Goal: Task Accomplishment & Management: Complete application form

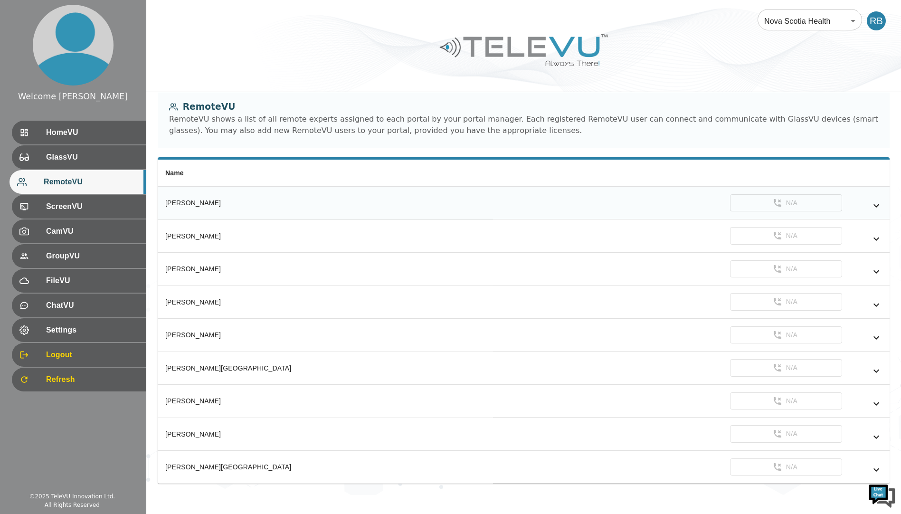
scroll to position [16, 0]
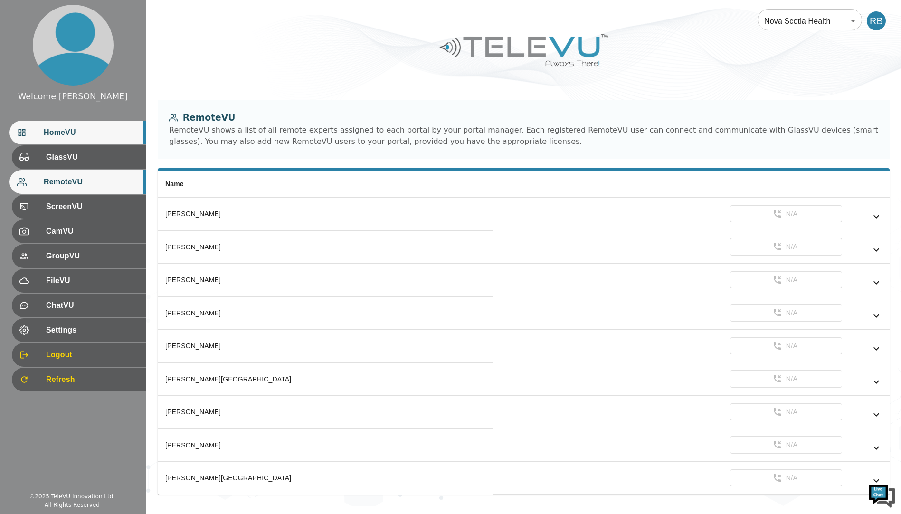
click at [67, 127] on span "HomeVU" at bounding box center [91, 132] width 94 height 11
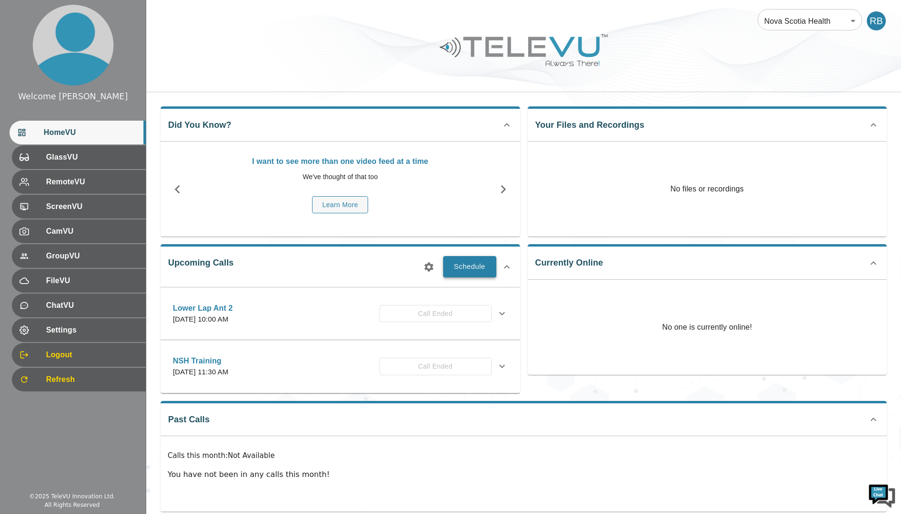
click at [468, 270] on button "Schedule" at bounding box center [469, 266] width 53 height 21
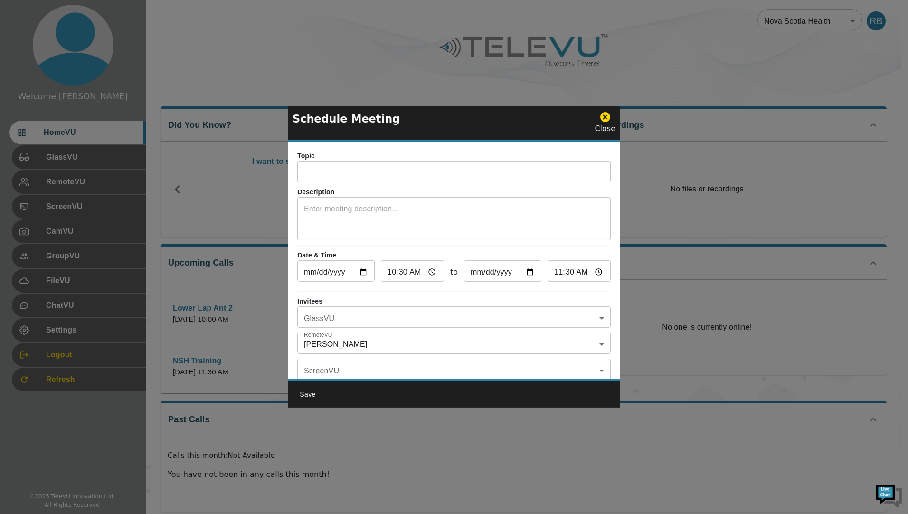
click at [321, 165] on input "text" at bounding box center [453, 172] width 313 height 19
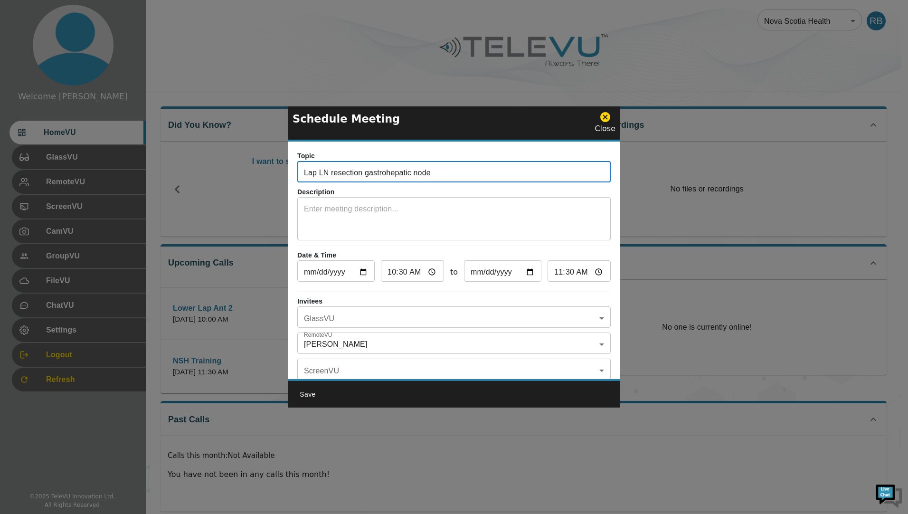
type input "Lap LN resection gastrohepatic node"
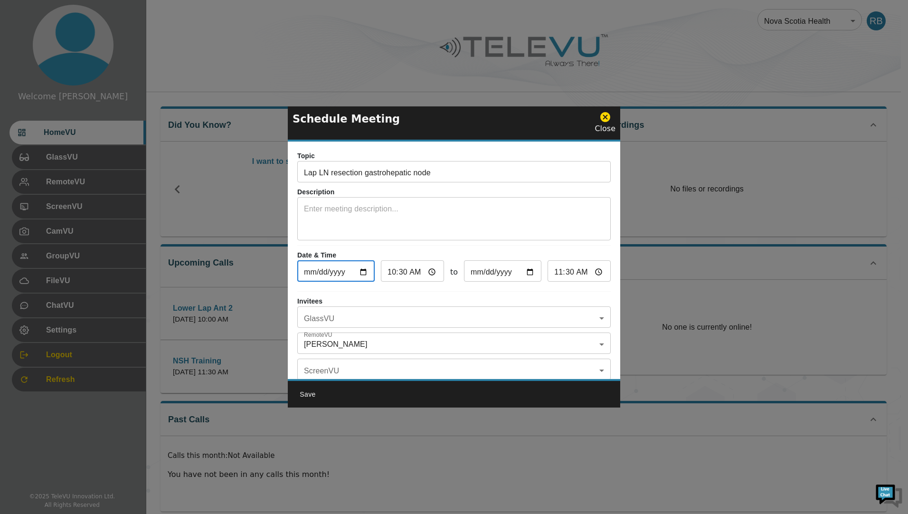
click at [363, 270] on input "2025-09-24" at bounding box center [335, 272] width 77 height 19
type input "2025-09-25"
click at [410, 271] on input "10:30" at bounding box center [412, 272] width 63 height 19
click at [431, 270] on input "10:30" at bounding box center [412, 272] width 63 height 19
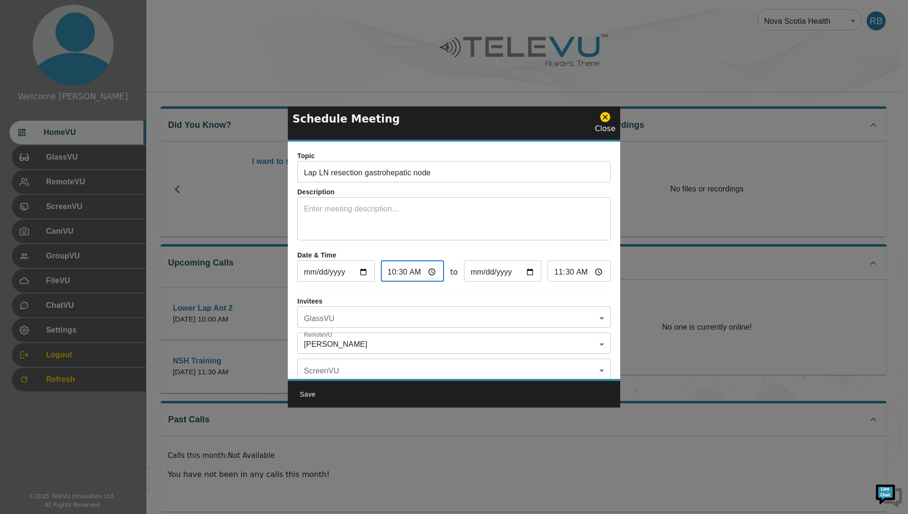
type input "08:30"
type input "09:30"
type input "08:30"
click at [560, 275] on input "09:30" at bounding box center [578, 272] width 63 height 19
click at [554, 270] on input "09:30" at bounding box center [578, 272] width 63 height 19
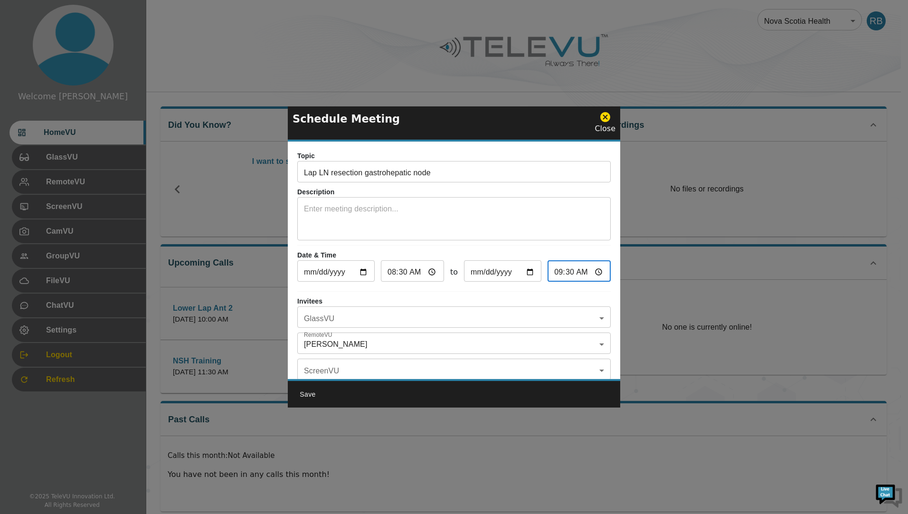
click at [592, 272] on input "09:30" at bounding box center [578, 272] width 63 height 19
type input "10:30"
click at [491, 291] on hr at bounding box center [453, 291] width 313 height 0
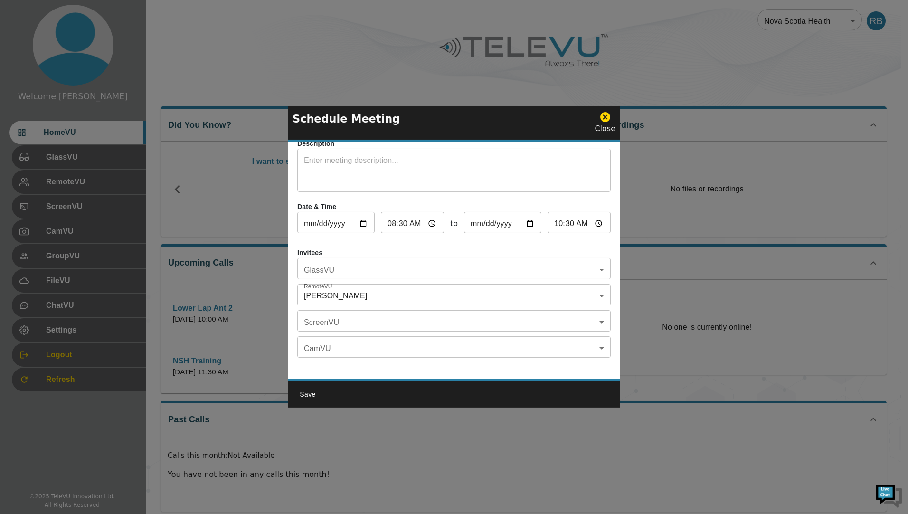
scroll to position [56, 0]
click at [592, 284] on body "Welcome Rob HomeVU GlassVU RemoteVU ScreenVU CamVU GroupVU FileVU ChatVU Settin…" at bounding box center [454, 263] width 908 height 526
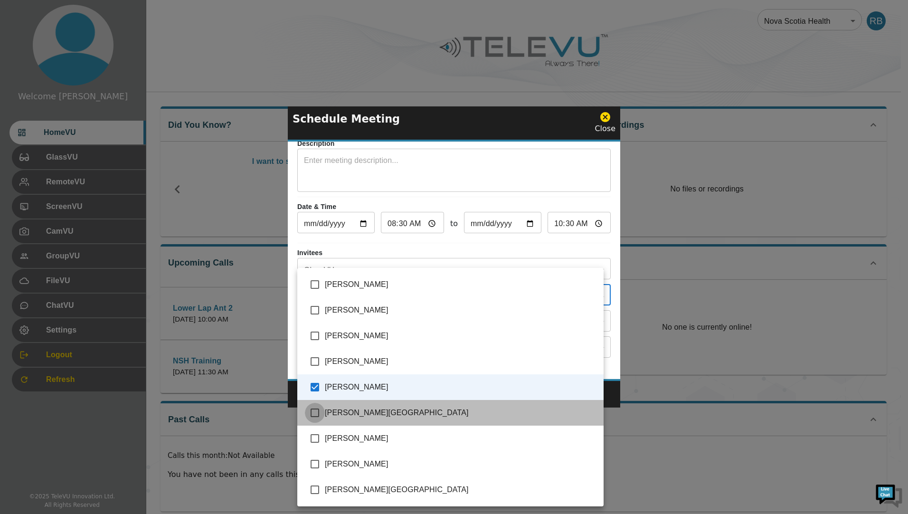
click at [315, 411] on input "checkbox" at bounding box center [315, 413] width 20 height 20
checkbox input "true"
type input "Rob Baxter,Selznick, Sydney"
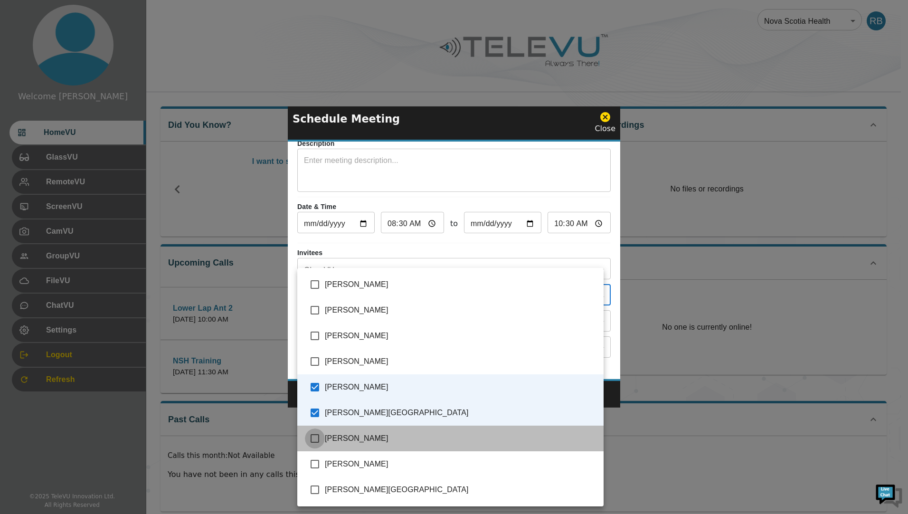
click at [313, 436] on input "checkbox" at bounding box center [315, 438] width 20 height 20
checkbox input "true"
type input "Rob Baxter,Selznick, Sydney,Spence, Richard"
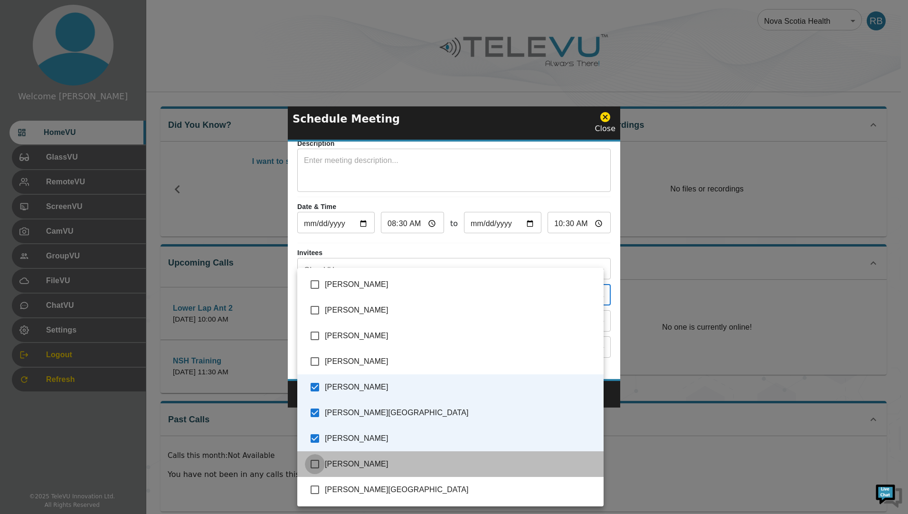
click at [317, 462] on input "checkbox" at bounding box center [315, 464] width 20 height 20
checkbox input "true"
type input "Rob Baxter,Selznick, Sydney,Spence, Richard,Vladovsky, Michael"
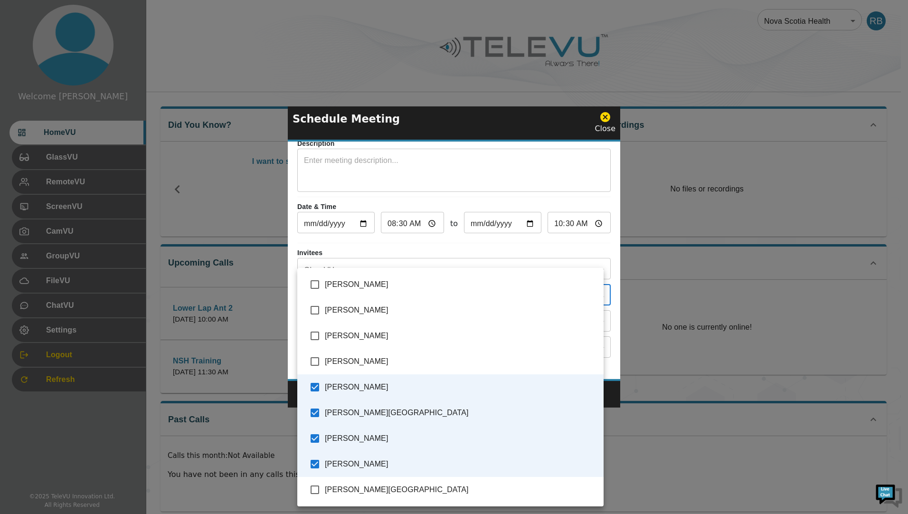
click at [446, 118] on div at bounding box center [454, 257] width 908 height 514
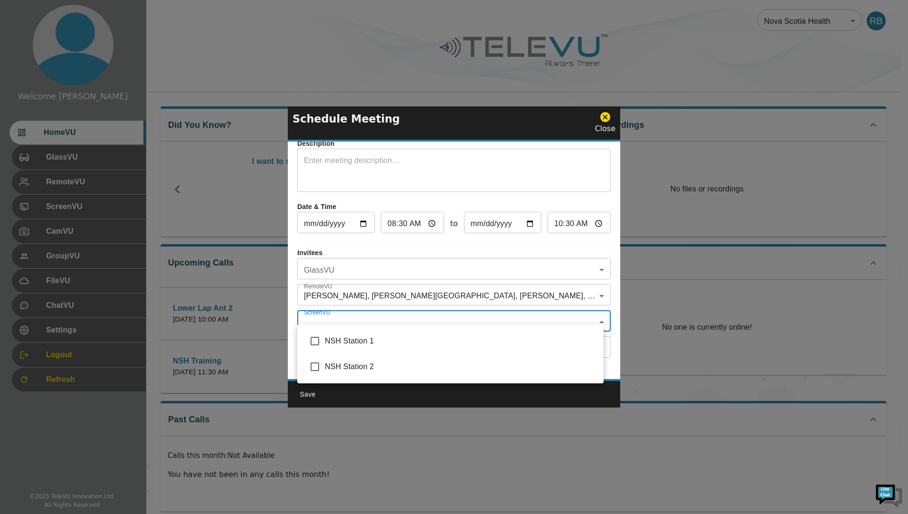
click at [362, 311] on body "Welcome Rob HomeVU GlassVU RemoteVU ScreenVU CamVU GroupVU FileVU ChatVU Settin…" at bounding box center [454, 263] width 908 height 526
click at [318, 340] on input "checkbox" at bounding box center [315, 341] width 20 height 20
checkbox input "true"
type input "NSH Station 1"
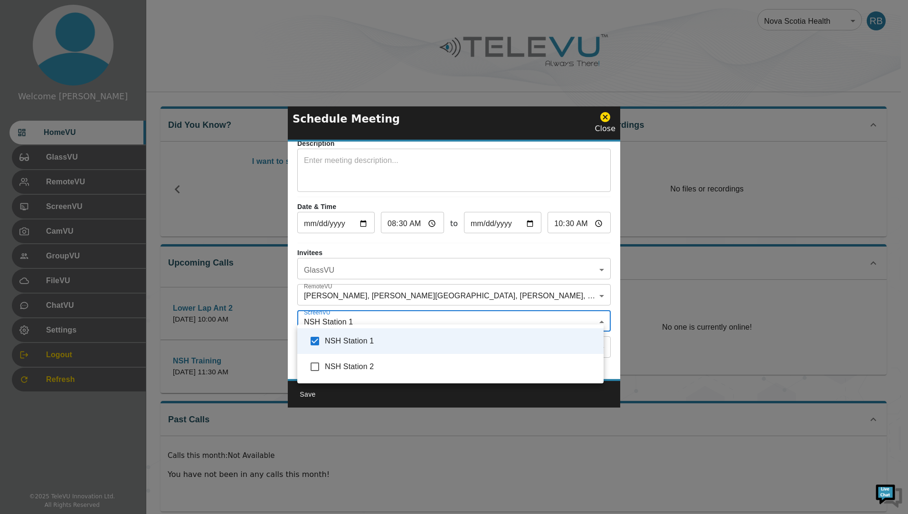
click at [358, 251] on div at bounding box center [454, 257] width 908 height 514
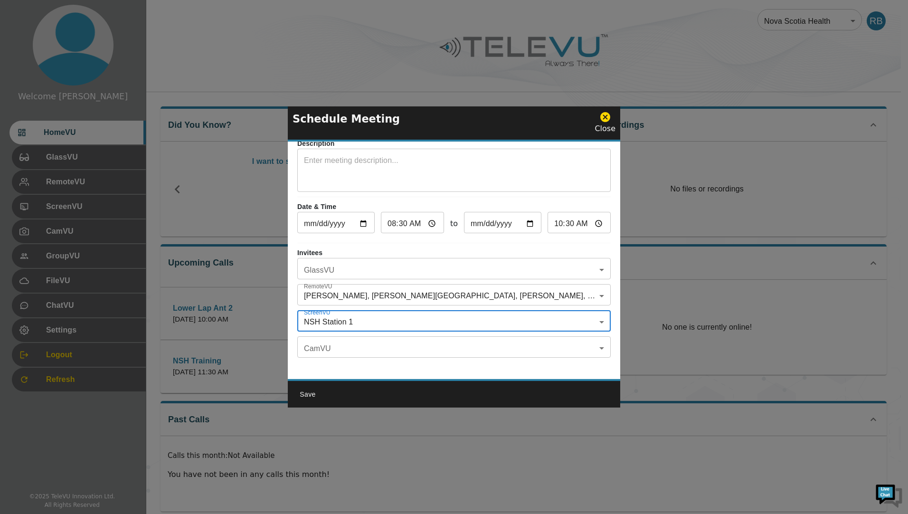
click at [353, 263] on body "Welcome Rob HomeVU GlassVU RemoteVU ScreenVU CamVU GroupVU FileVU ChatVU Settin…" at bounding box center [454, 263] width 908 height 526
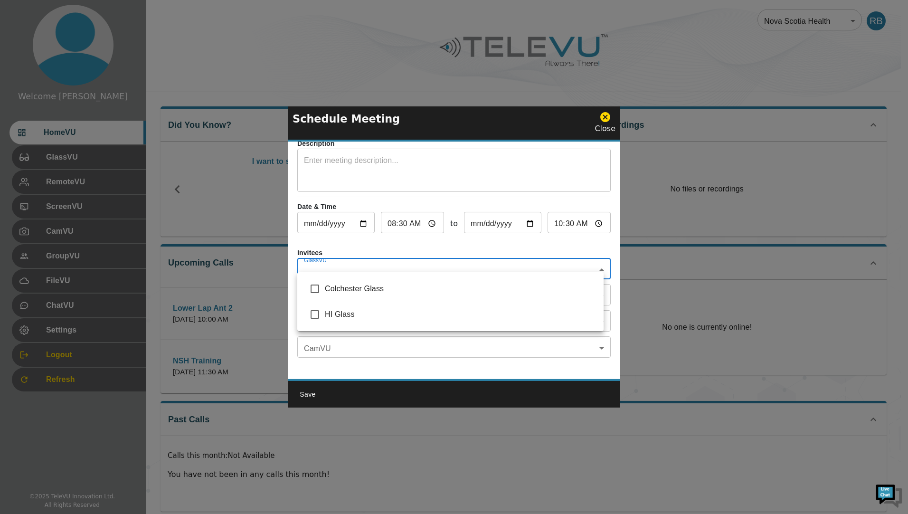
click at [312, 312] on input "checkbox" at bounding box center [315, 314] width 20 height 20
checkbox input "true"
type input "HI Glass"
click at [373, 241] on div at bounding box center [454, 257] width 908 height 514
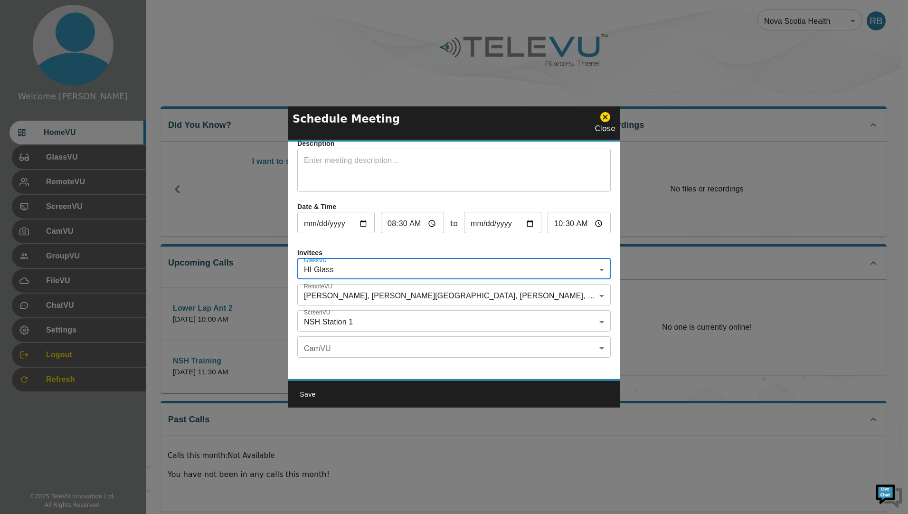
click at [340, 336] on body "Welcome Rob HomeVU GlassVU RemoteVU ScreenVU CamVU GroupVU FileVU ChatVU Settin…" at bounding box center [454, 263] width 908 height 526
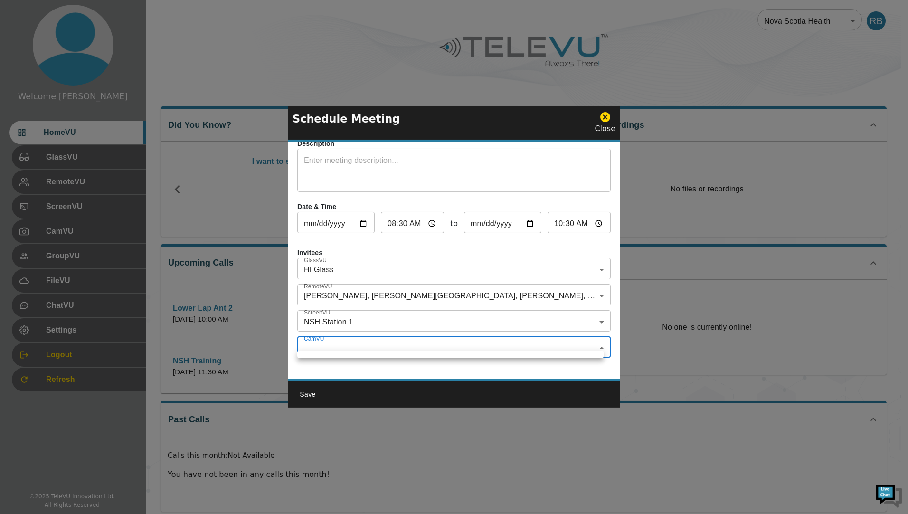
click at [340, 336] on div at bounding box center [454, 257] width 908 height 514
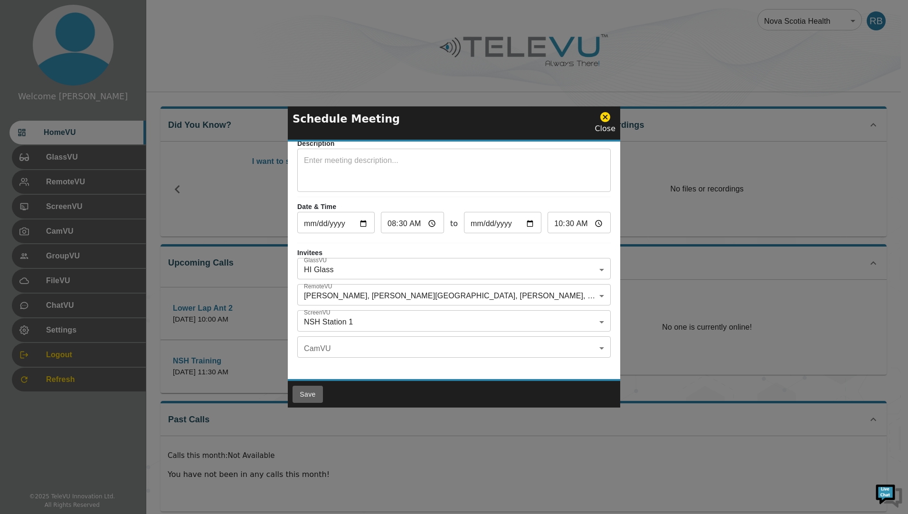
click at [309, 392] on button "Save" at bounding box center [307, 395] width 30 height 18
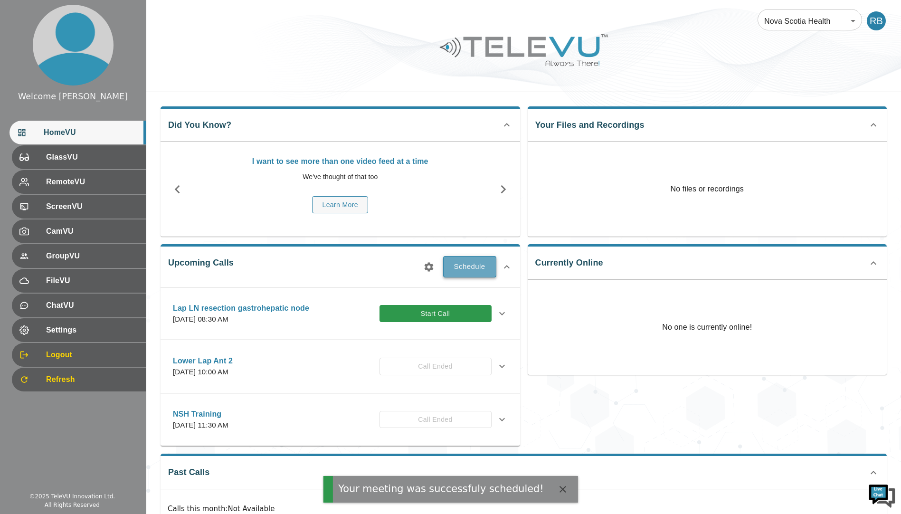
click at [479, 264] on button "Schedule" at bounding box center [469, 266] width 53 height 21
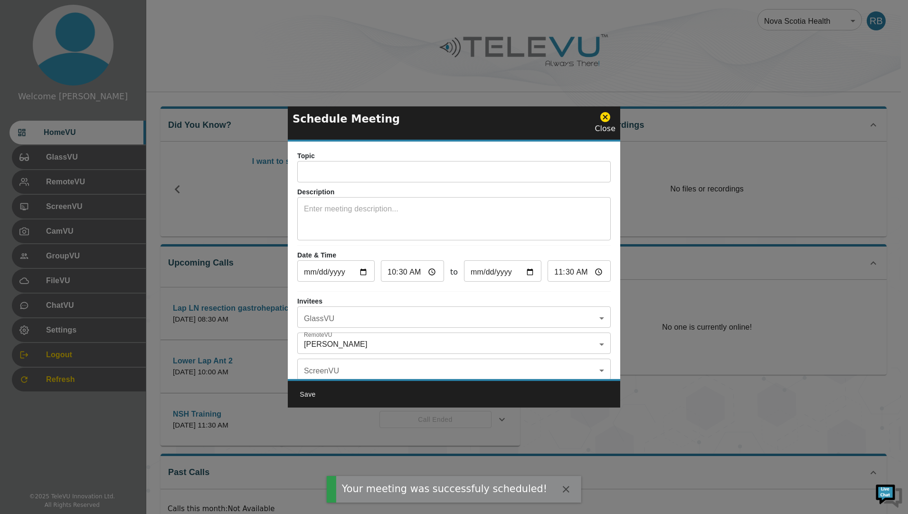
click at [319, 170] on input "text" at bounding box center [453, 172] width 313 height 19
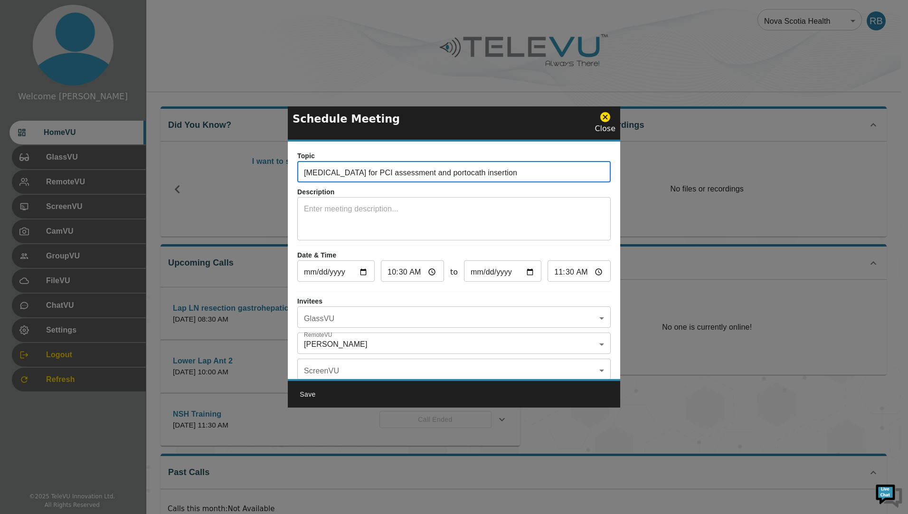
type input "Laparoscopy for PCI assessment and portocath insertion"
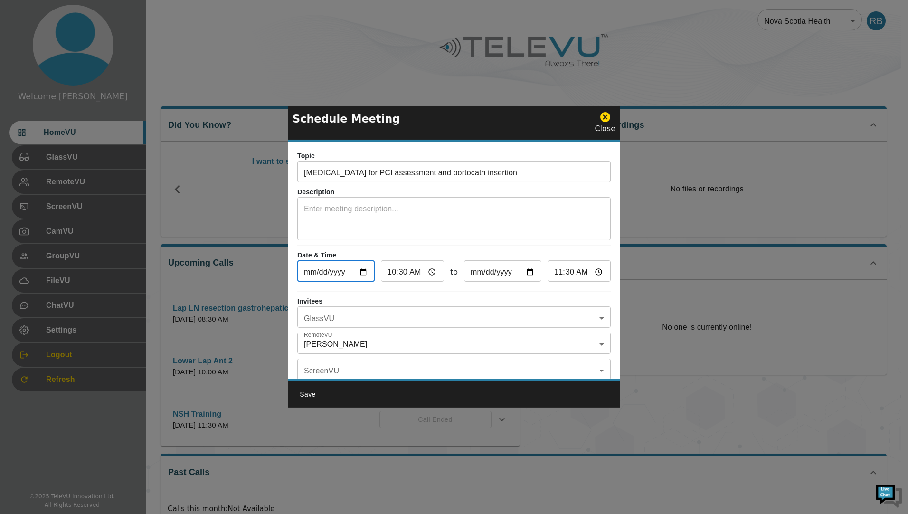
click at [363, 270] on input "2025-09-24" at bounding box center [335, 272] width 77 height 19
type input "2025-09-25"
click at [431, 270] on input "10:30" at bounding box center [412, 272] width 63 height 19
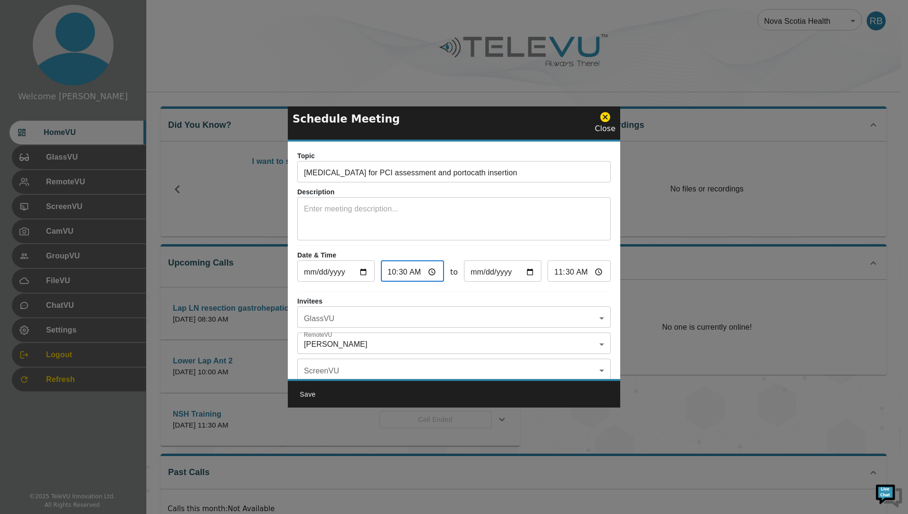
type input "00:30"
type input "01:30"
type input "12:30"
type input "13:30"
type input "12:30"
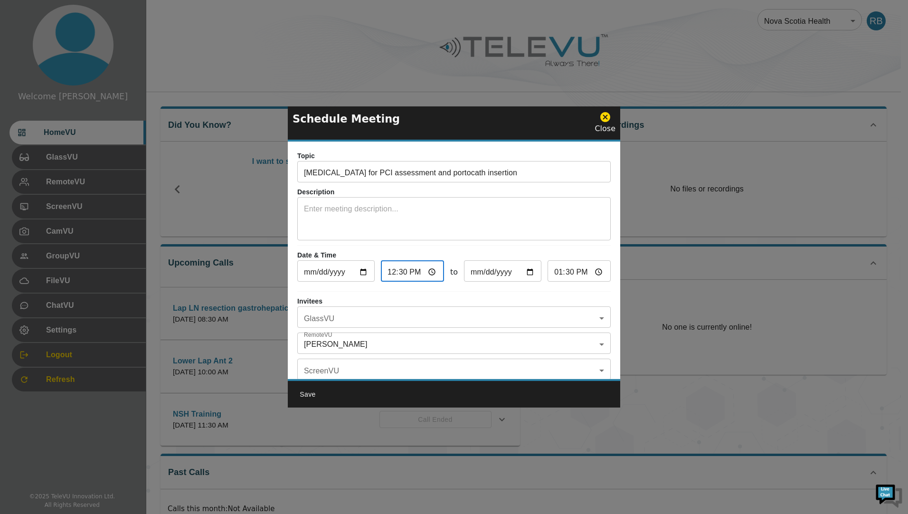
click at [593, 271] on input "13:30" at bounding box center [578, 272] width 63 height 19
type input "14:30"
click at [605, 252] on div "Topic Laparoscopy for PCI assessment and portocath insertion ​ Description x ​ …" at bounding box center [454, 259] width 332 height 237
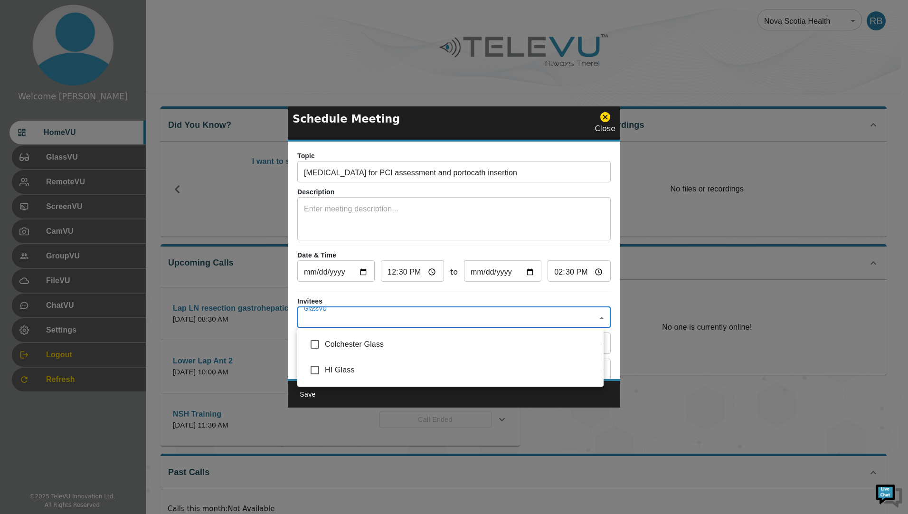
click at [391, 320] on body "Welcome Rob HomeVU GlassVU RemoteVU ScreenVU CamVU GroupVU FileVU ChatVU Settin…" at bounding box center [454, 289] width 908 height 578
click at [317, 365] on input "checkbox" at bounding box center [315, 370] width 20 height 20
checkbox input "true"
type input "HI Glass"
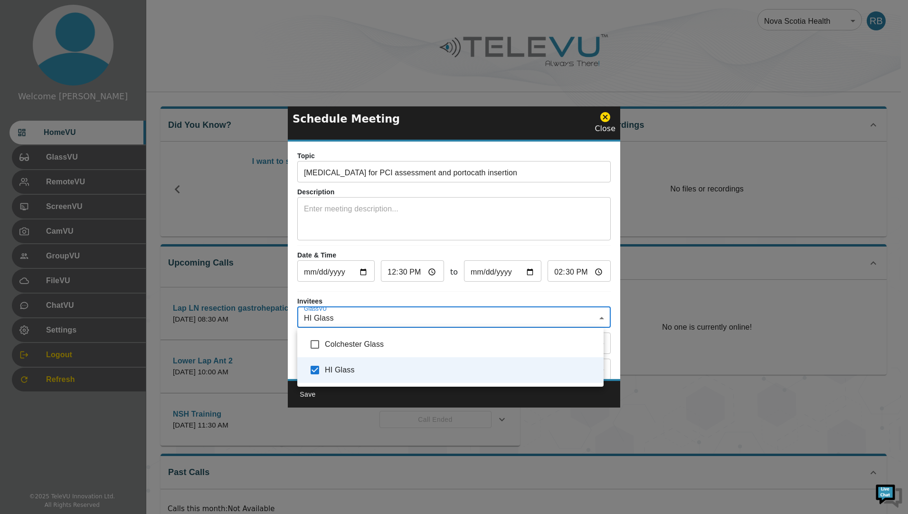
click at [450, 296] on div at bounding box center [454, 257] width 908 height 514
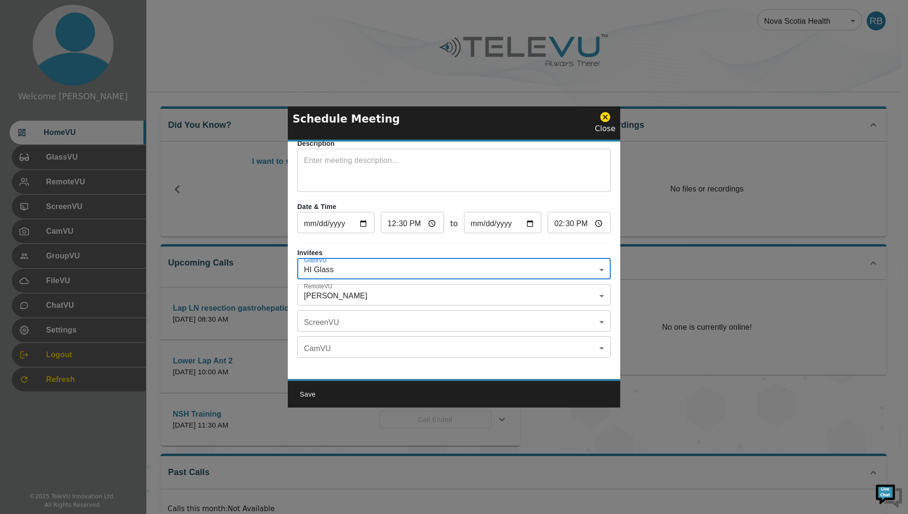
click at [364, 291] on body "Welcome Rob HomeVU GlassVU RemoteVU ScreenVU CamVU GroupVU FileVU ChatVU Settin…" at bounding box center [454, 289] width 908 height 578
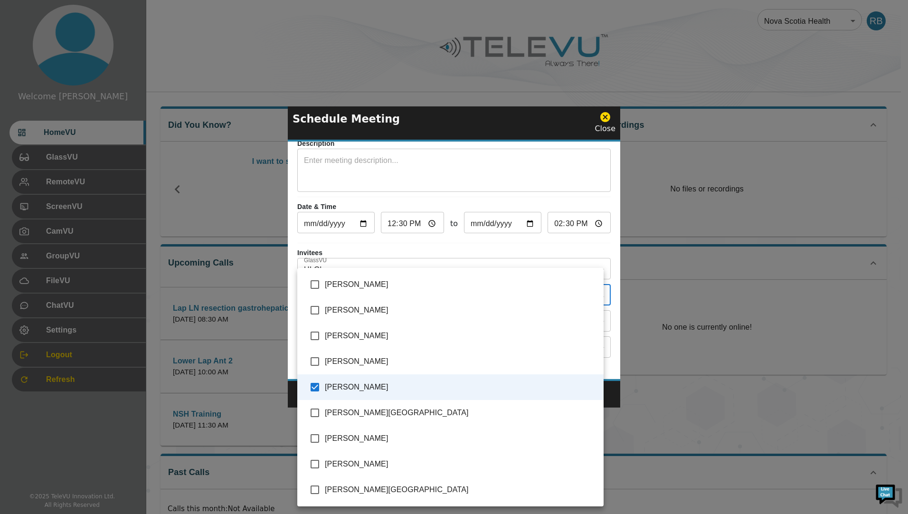
click at [313, 415] on input "checkbox" at bounding box center [315, 413] width 20 height 20
checkbox input "true"
type input "Rob Baxter,Selznick, Sydney"
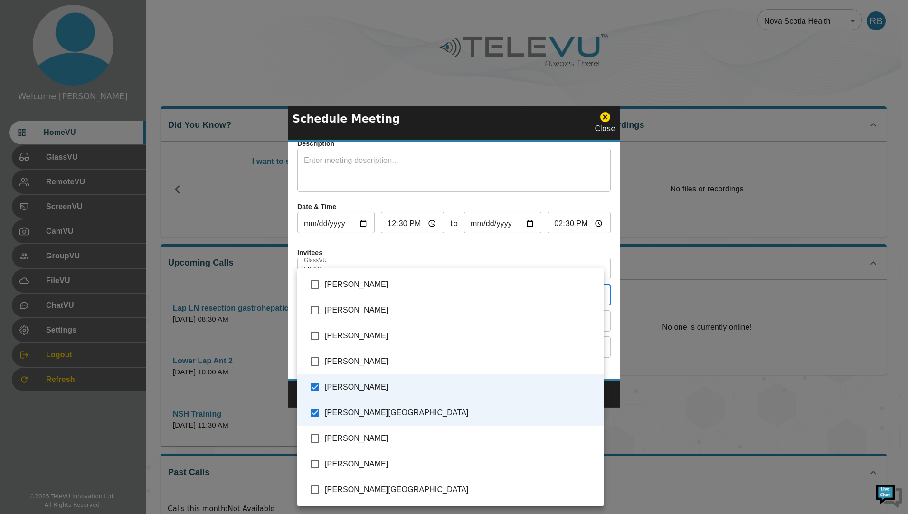
click at [311, 388] on input "checkbox" at bounding box center [315, 387] width 20 height 20
checkbox input "false"
type input "[PERSON_NAME][GEOGRAPHIC_DATA]"
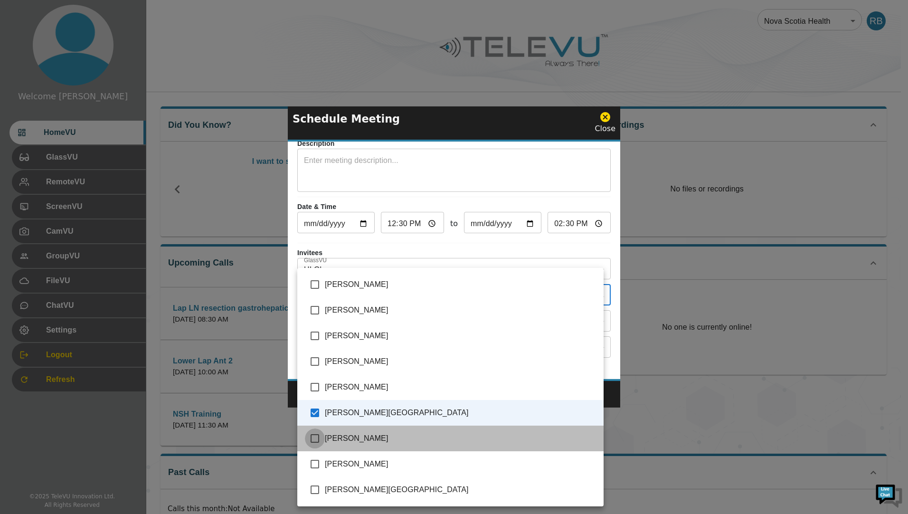
click at [314, 436] on input "checkbox" at bounding box center [315, 438] width 20 height 20
checkbox input "true"
type input "Selznick, Sydney,Spence, Richard"
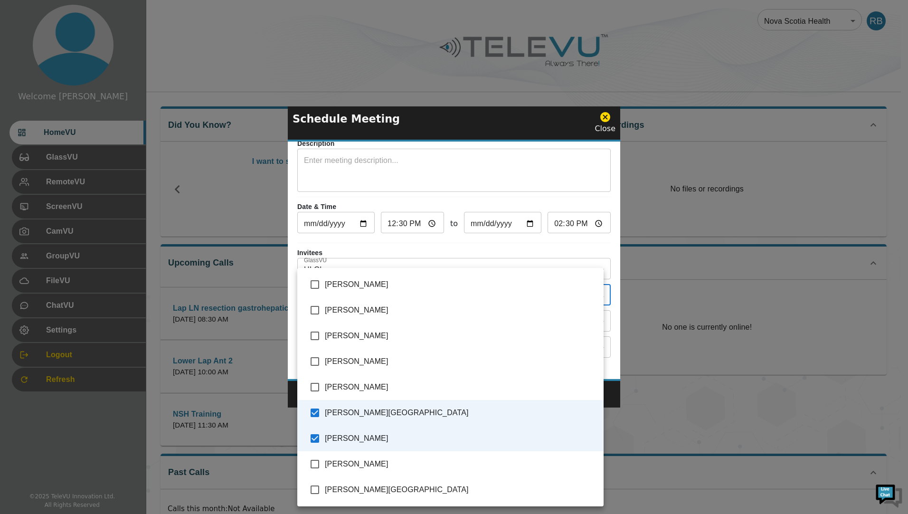
click at [312, 462] on input "checkbox" at bounding box center [315, 464] width 20 height 20
checkbox input "true"
type input "Selznick, Sydney,Spence, Richard,Vladovsky, Michael"
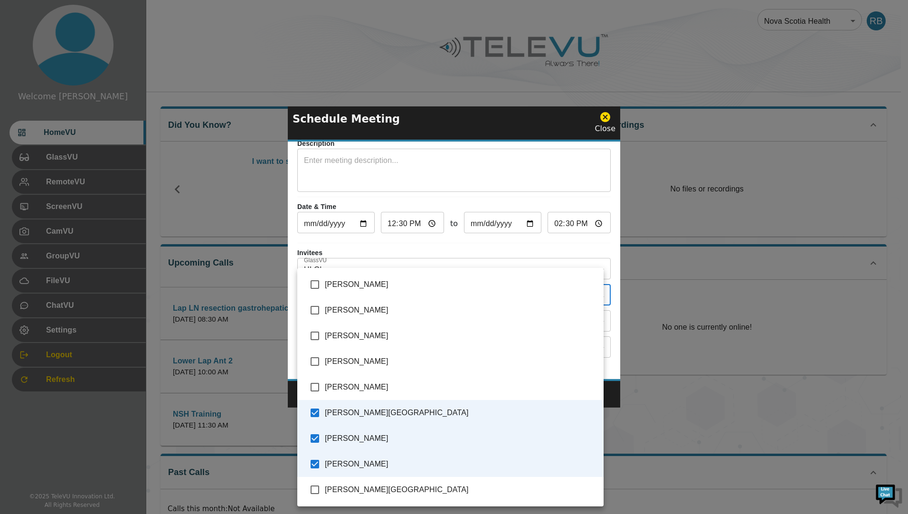
click at [518, 123] on div at bounding box center [454, 257] width 908 height 514
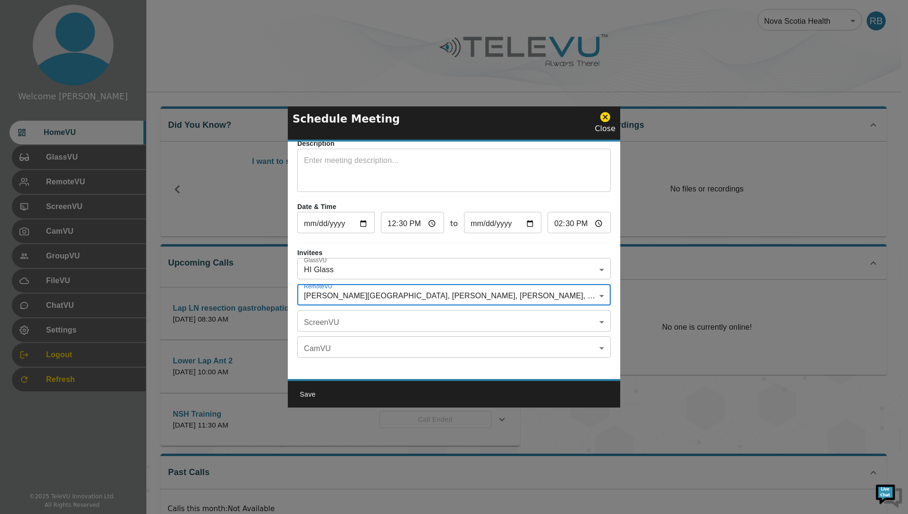
click at [322, 309] on body "Welcome Rob HomeVU GlassVU RemoteVU ScreenVU CamVU GroupVU FileVU ChatVU Settin…" at bounding box center [454, 289] width 908 height 578
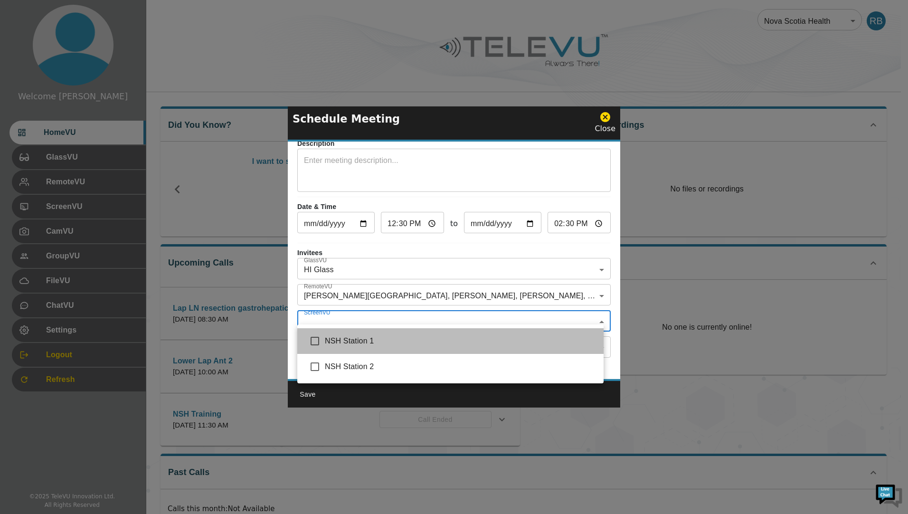
click at [327, 338] on span "NSH Station 1" at bounding box center [460, 340] width 271 height 11
type input "NSH Station 1"
checkbox input "true"
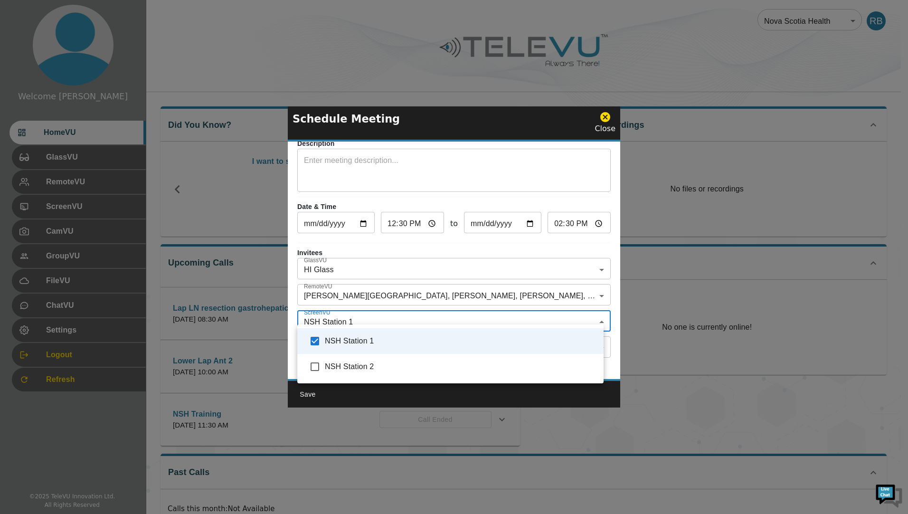
click at [320, 393] on div at bounding box center [454, 257] width 908 height 514
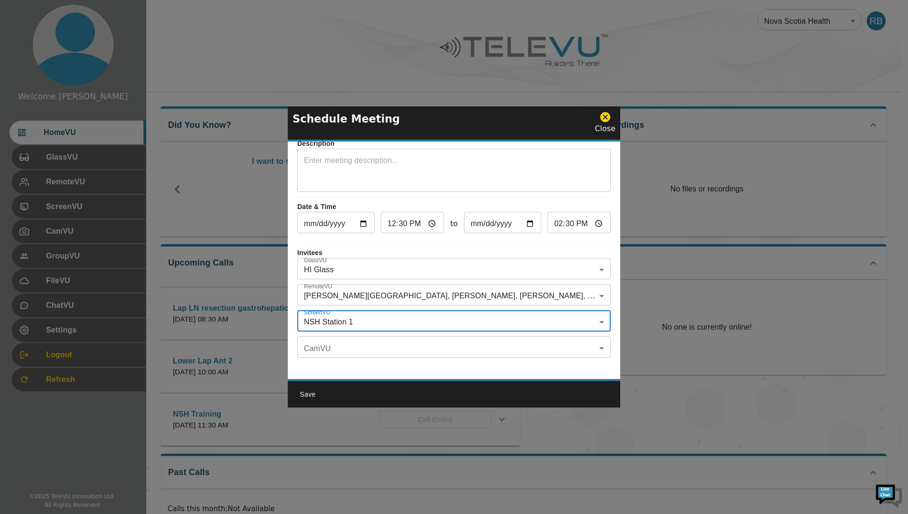
click at [306, 393] on button "Save" at bounding box center [307, 395] width 30 height 18
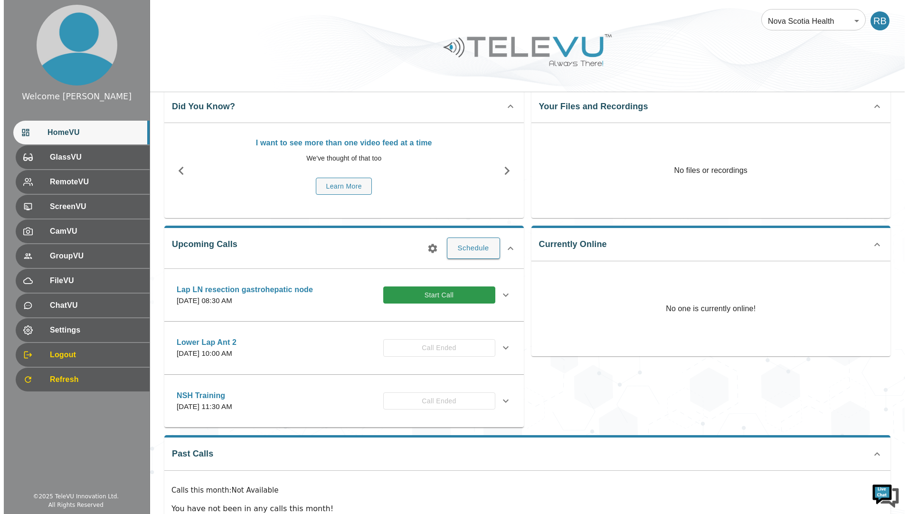
scroll to position [47, 0]
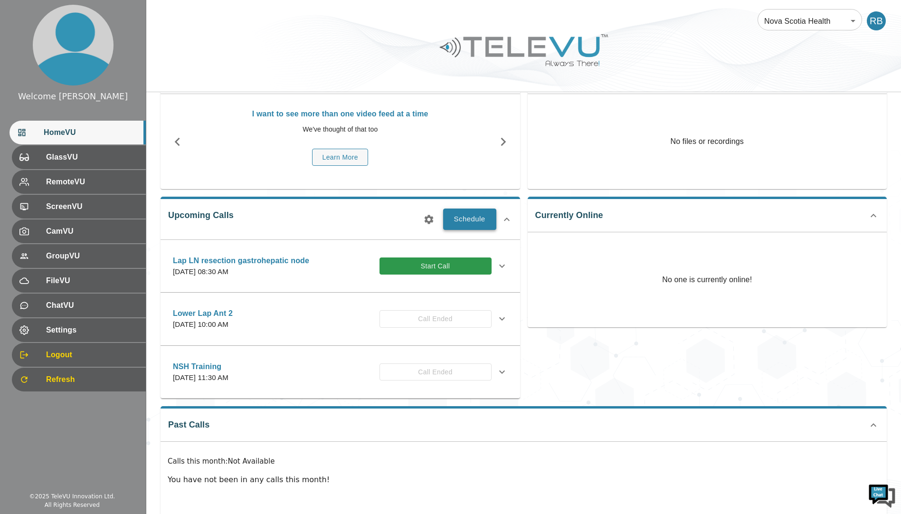
click at [476, 221] on button "Schedule" at bounding box center [469, 218] width 53 height 21
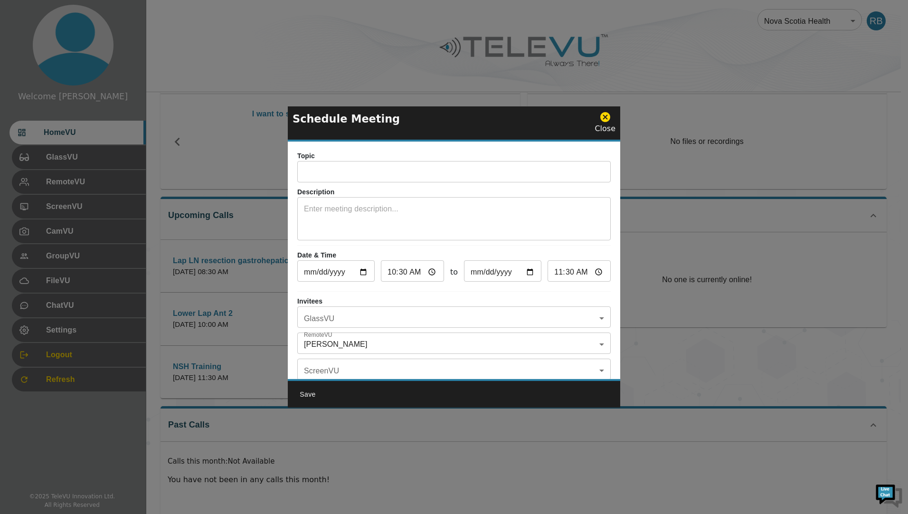
click at [333, 169] on input "text" at bounding box center [453, 172] width 313 height 19
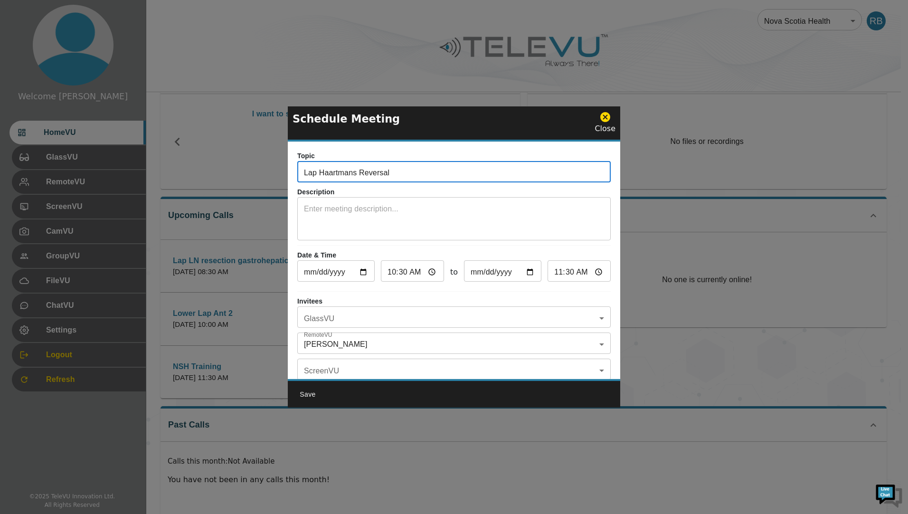
type input "Lap Haartmans Reversal"
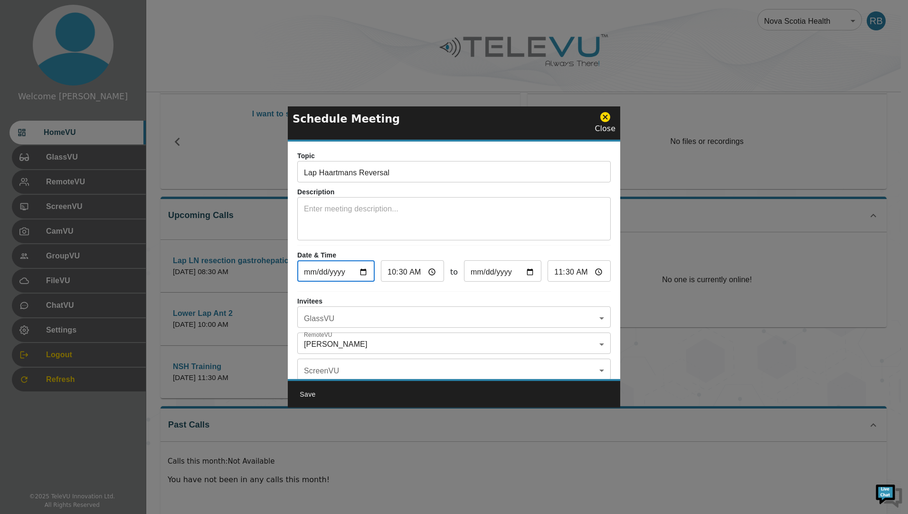
click at [360, 272] on input "2025-09-24" at bounding box center [335, 272] width 77 height 19
type input "2025-09-25"
click at [432, 272] on input "10:30" at bounding box center [412, 272] width 63 height 19
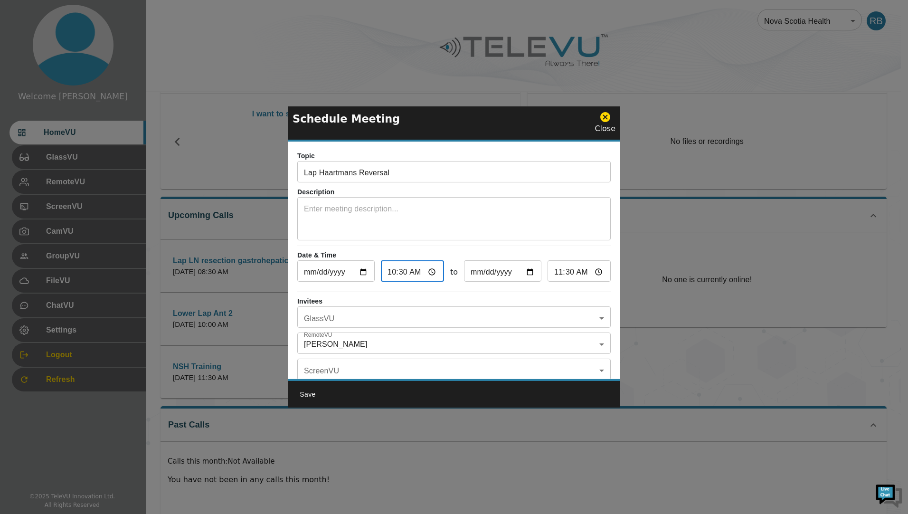
type input "03:30"
type input "04:30"
type input "03:00"
type input "04:00"
type input "15:00"
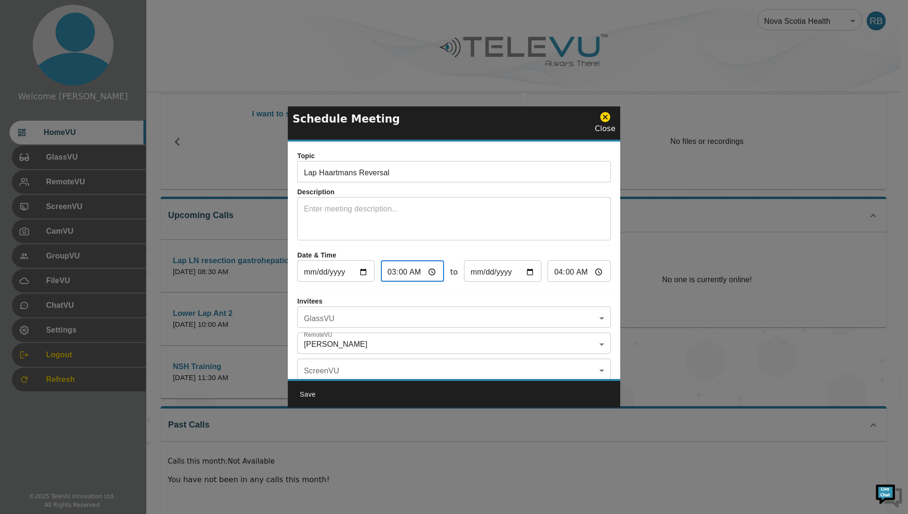
type input "16:00"
type input "15:00"
click at [569, 252] on p "Date & Time" at bounding box center [453, 255] width 313 height 10
click at [365, 315] on body "Welcome Rob HomeVU GlassVU RemoteVU ScreenVU CamVU GroupVU FileVU ChatVU Settin…" at bounding box center [454, 242] width 908 height 578
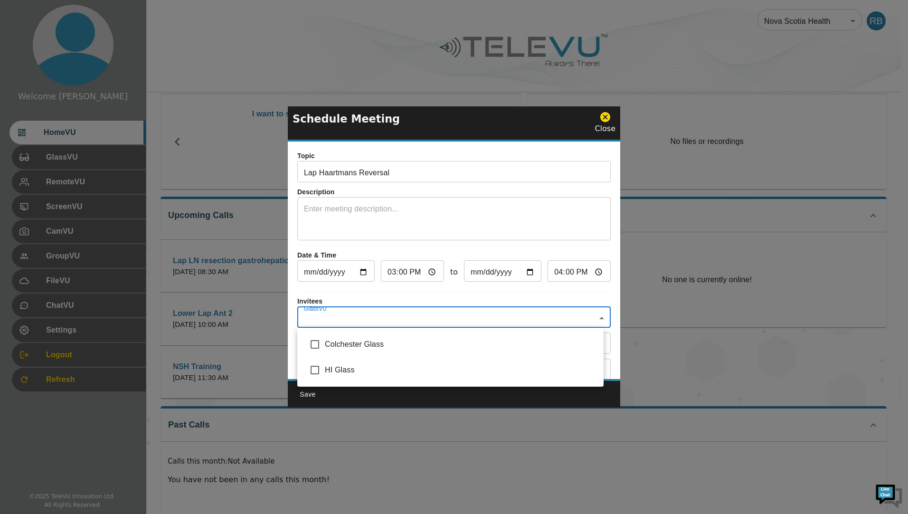
click at [312, 371] on input "checkbox" at bounding box center [315, 370] width 20 height 20
checkbox input "true"
type input "HI Glass"
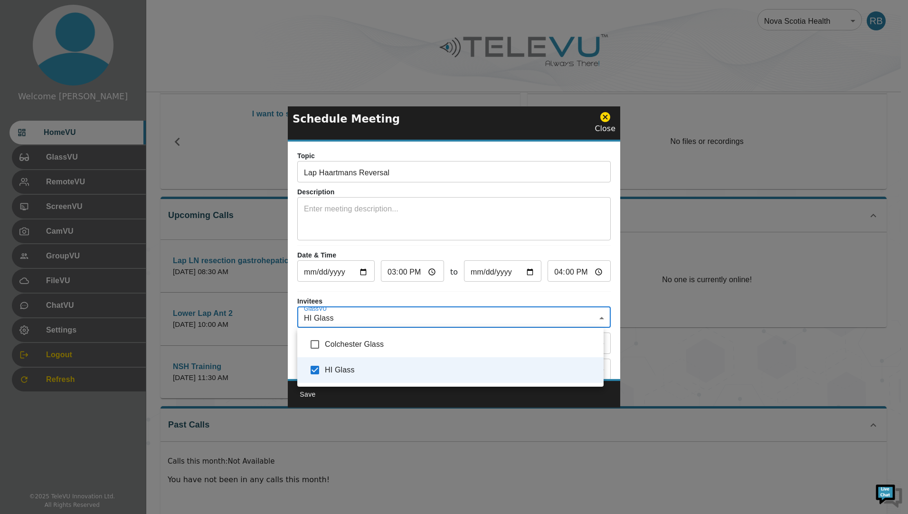
click at [316, 291] on div at bounding box center [454, 257] width 908 height 514
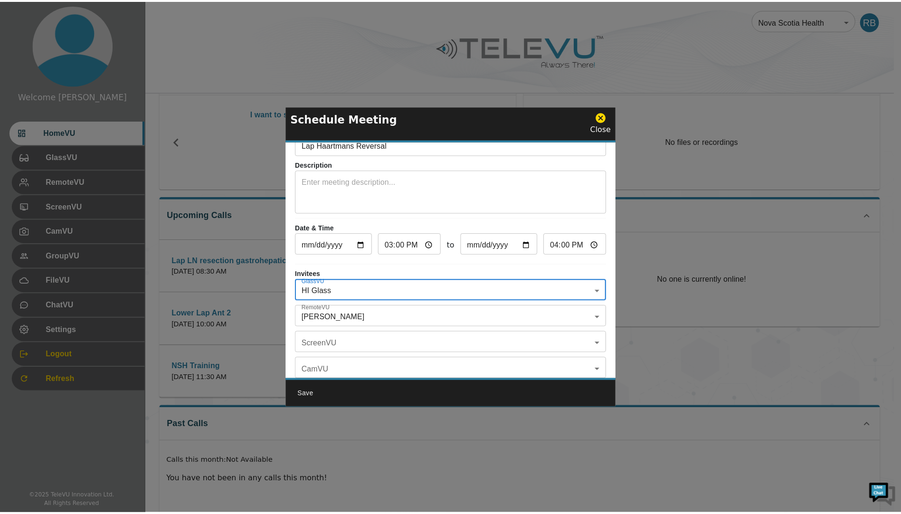
scroll to position [56, 0]
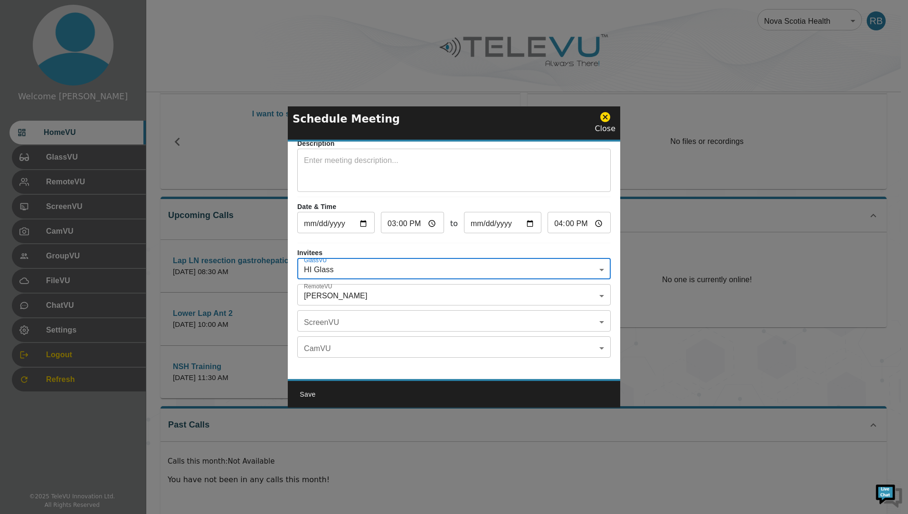
click at [348, 292] on body "Welcome Rob HomeVU GlassVU RemoteVU ScreenVU CamVU GroupVU FileVU ChatVU Settin…" at bounding box center [454, 242] width 908 height 578
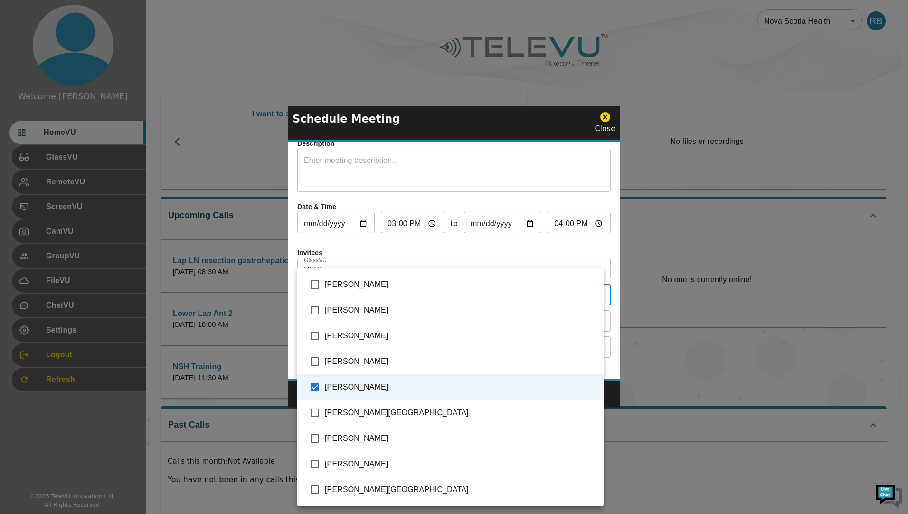
click at [314, 383] on input "checkbox" at bounding box center [315, 387] width 20 height 20
checkbox input "false"
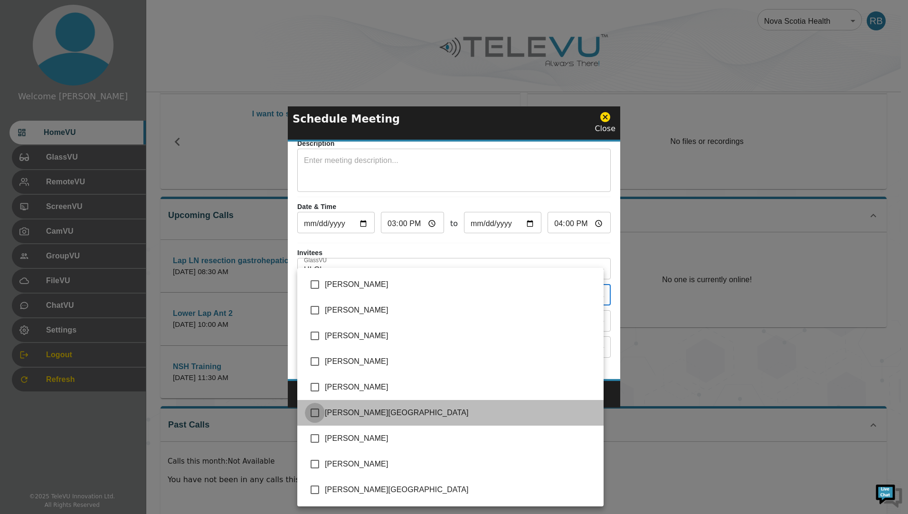
click at [317, 412] on input "checkbox" at bounding box center [315, 413] width 20 height 20
checkbox input "true"
type input "[PERSON_NAME][GEOGRAPHIC_DATA]"
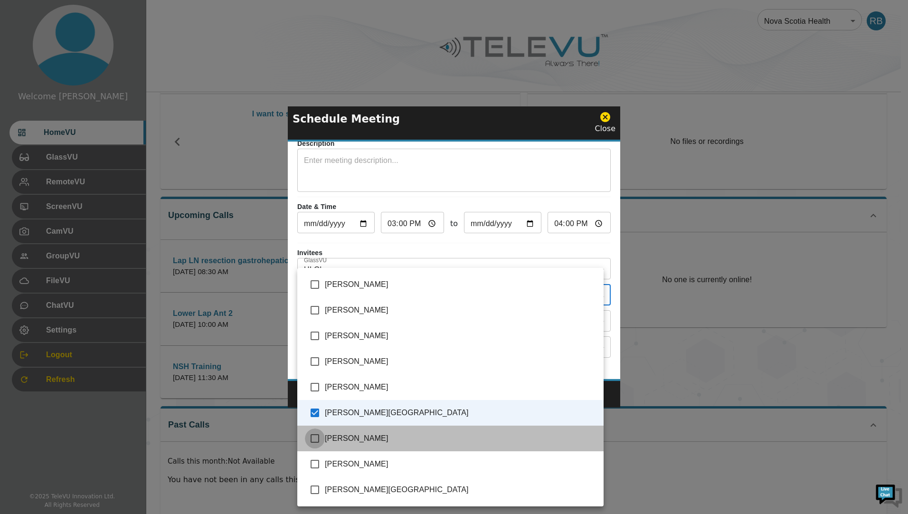
click at [318, 438] on input "checkbox" at bounding box center [315, 438] width 20 height 20
checkbox input "true"
type input "Selznick, Sydney,Spence, Richard"
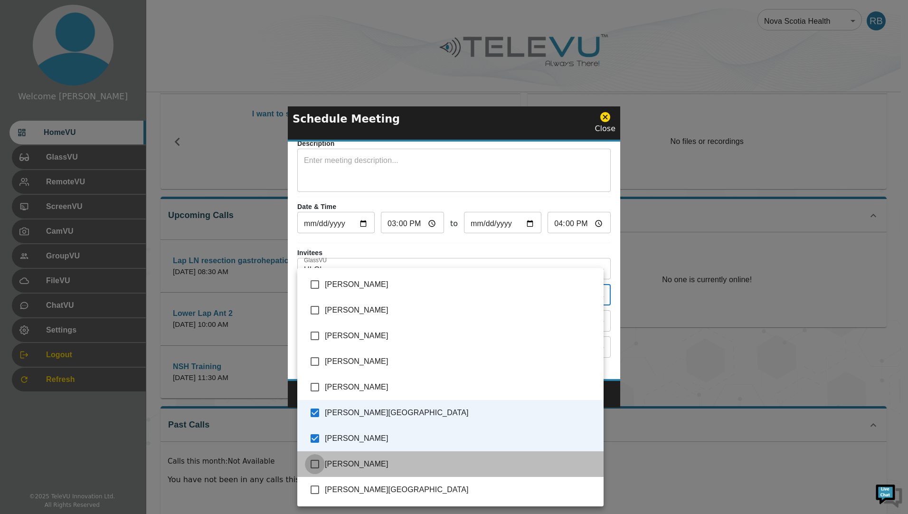
click at [319, 465] on input "checkbox" at bounding box center [315, 464] width 20 height 20
checkbox input "true"
type input "Selznick, Sydney,Spence, Richard,Vladovsky, Michael"
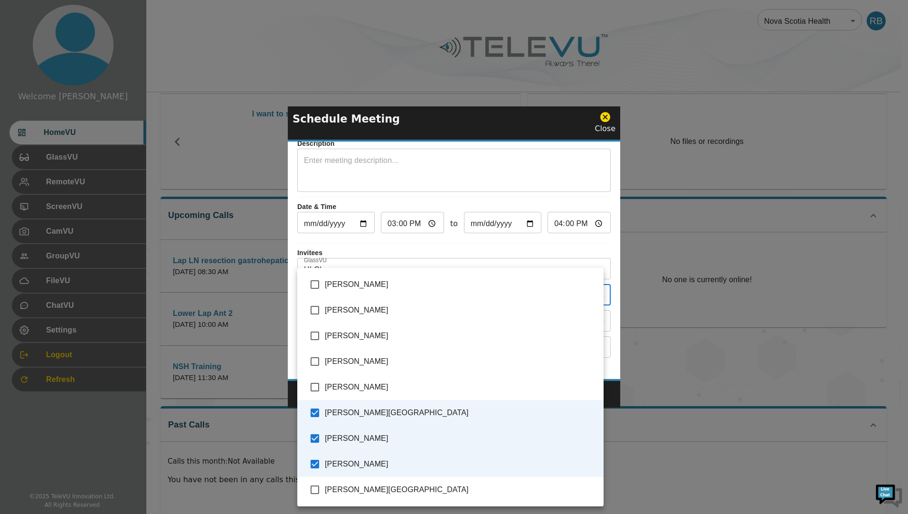
click at [567, 191] on div at bounding box center [454, 257] width 908 height 514
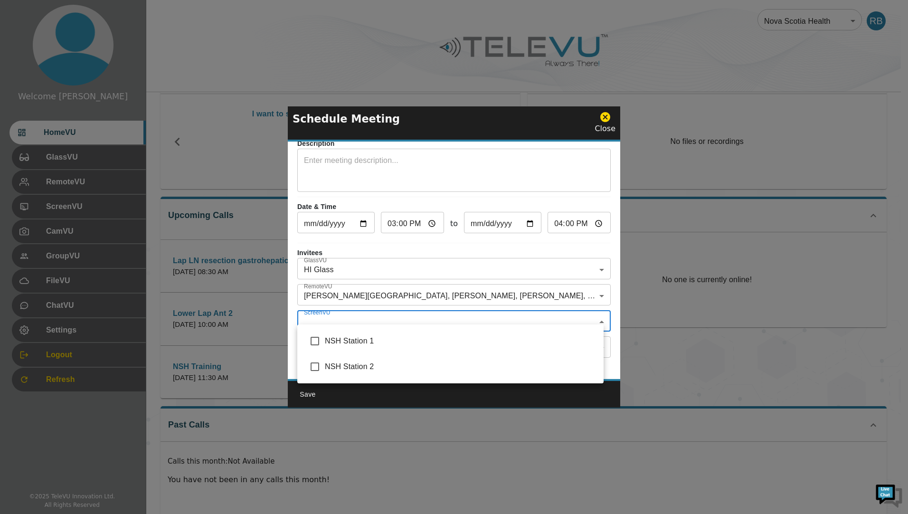
click at [351, 313] on body "Welcome Rob HomeVU GlassVU RemoteVU ScreenVU CamVU GroupVU FileVU ChatVU Settin…" at bounding box center [454, 242] width 908 height 578
click at [315, 341] on input "checkbox" at bounding box center [315, 341] width 20 height 20
checkbox input "true"
type input "NSH Station 1"
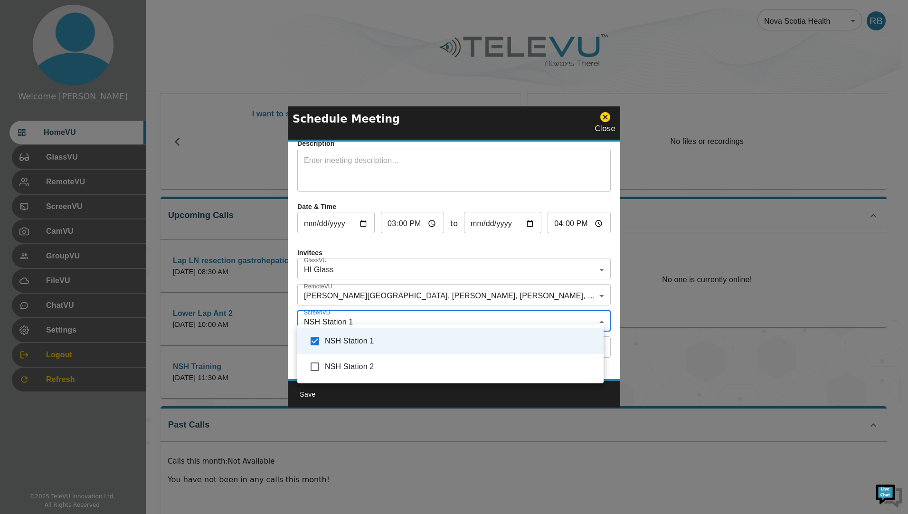
click at [308, 396] on div at bounding box center [454, 257] width 908 height 514
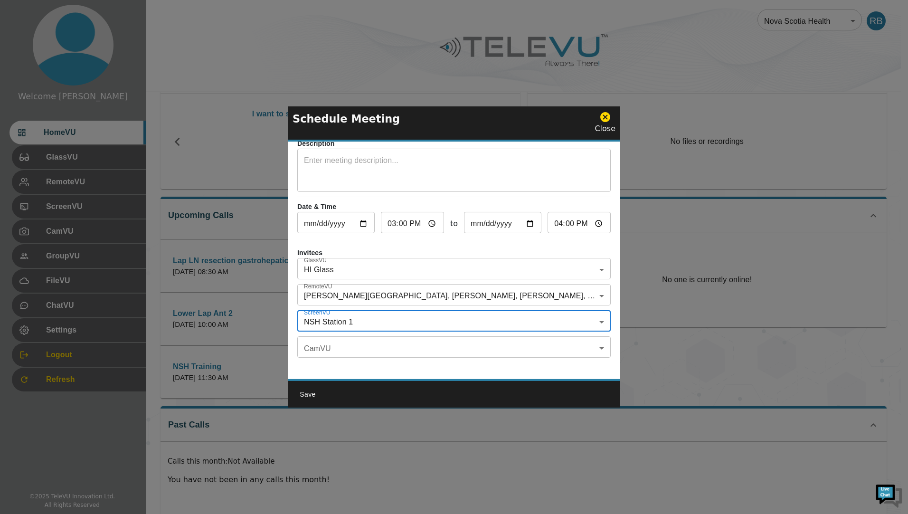
click at [308, 392] on button "Save" at bounding box center [307, 395] width 30 height 18
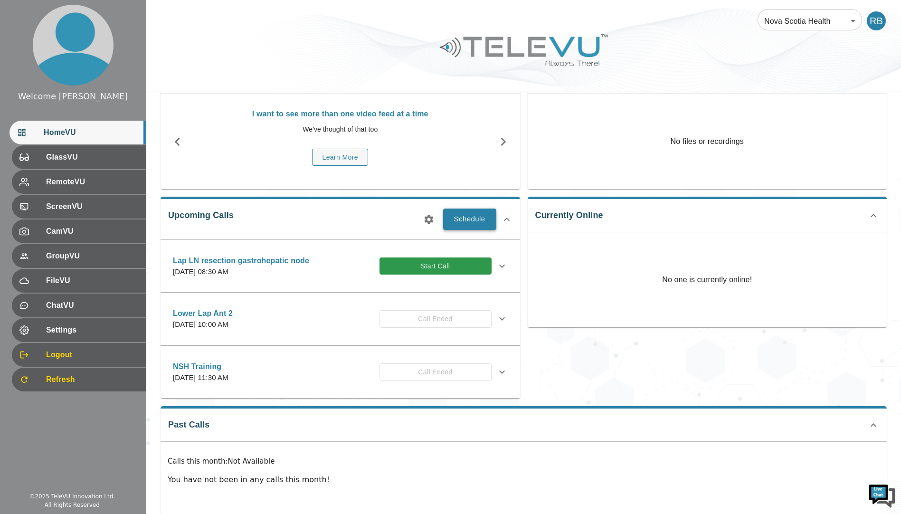
click at [466, 218] on button "Schedule" at bounding box center [469, 218] width 53 height 21
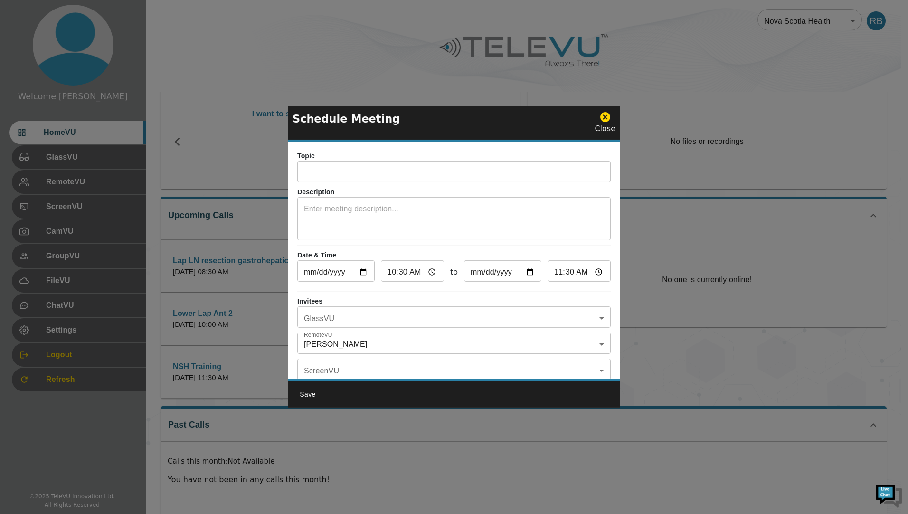
click at [603, 116] on icon at bounding box center [605, 117] width 10 height 10
